Goal: Register for event/course

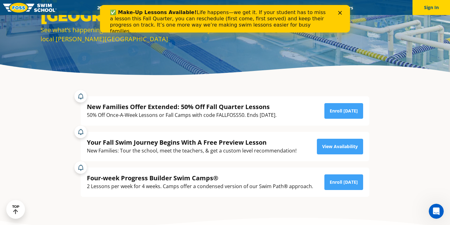
scroll to position [78, 0]
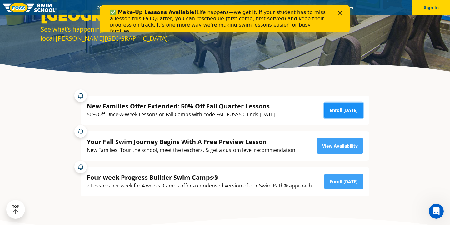
click at [338, 108] on link "Enroll Today" at bounding box center [343, 111] width 39 height 16
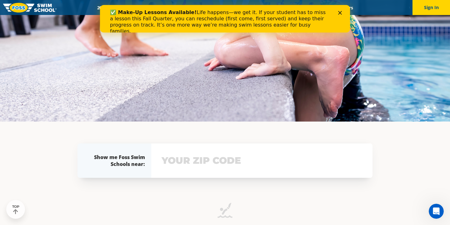
scroll to position [124, 0]
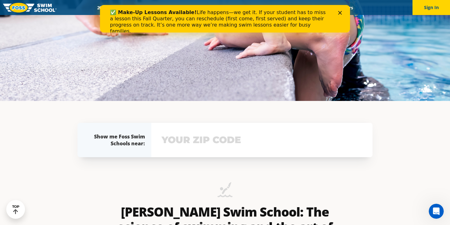
click at [338, 18] on div "✅ Make-Up Lessons Available! Life happens—we get it. If your student has to mis…" at bounding box center [225, 21] width 230 height 29
click at [340, 14] on icon "Close" at bounding box center [340, 13] width 4 height 4
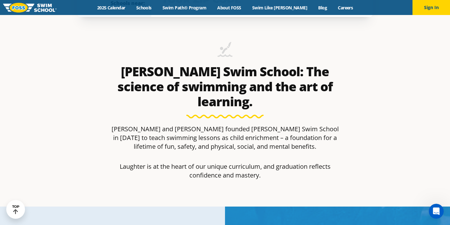
scroll to position [265, 0]
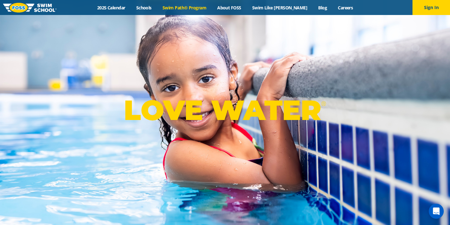
click at [201, 11] on link "Swim Path® Program" at bounding box center [184, 8] width 55 height 6
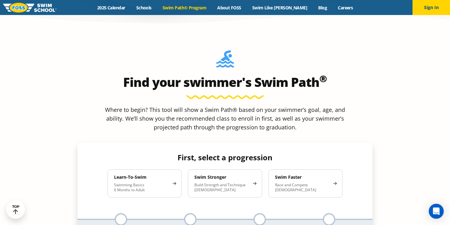
scroll to position [529, 0]
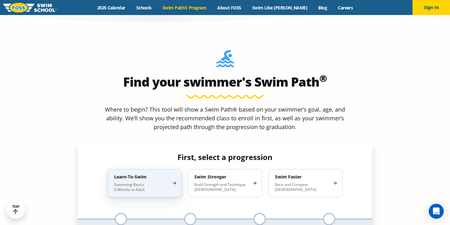
click at [168, 182] on p "Swimming Basics 6 Months to Adult" at bounding box center [141, 187] width 55 height 10
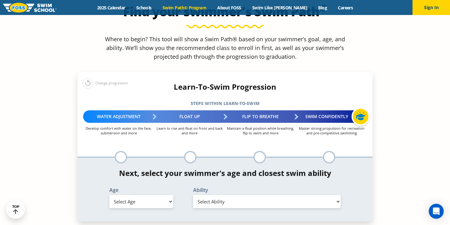
scroll to position [600, 0]
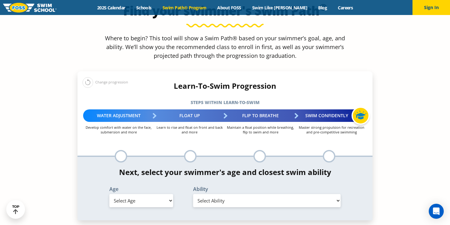
click at [109, 194] on select "Select Age [DEMOGRAPHIC_DATA] months - 1 year 1 year 2 years 3 years 4 years 5 …" at bounding box center [141, 200] width 64 height 13
select select "3-years"
click option "3 years" at bounding box center [0, 0] width 0 height 0
select select "3-years-when-in-the-water-reliant-on-a-life-jacket-or-floatation-device"
click option "When in the water, reliant on a life jacket or floatation device" at bounding box center [0, 0] width 0 height 0
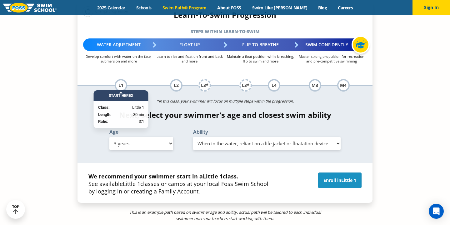
scroll to position [671, 0]
click at [330, 173] on link "Enroll in Little 1" at bounding box center [339, 181] width 43 height 16
